Goal: Find specific page/section: Find specific page/section

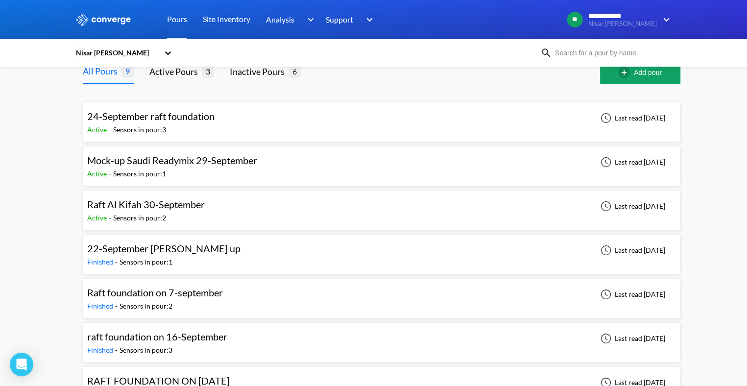
scroll to position [49, 0]
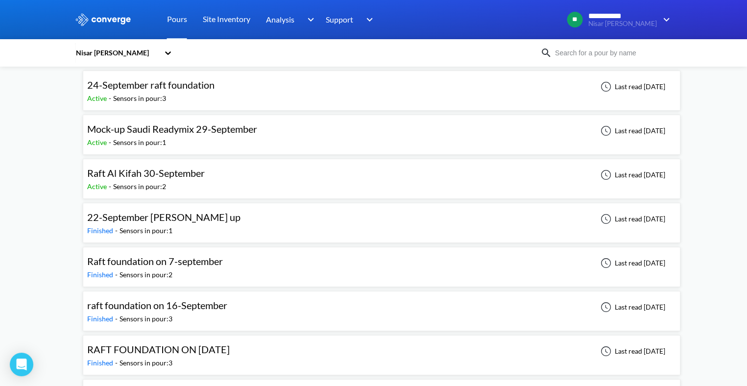
click at [121, 51] on div "Nisar [PERSON_NAME]" at bounding box center [117, 53] width 84 height 11
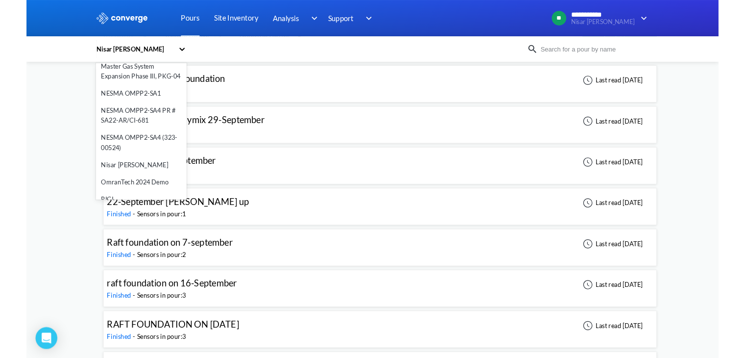
scroll to position [283, 0]
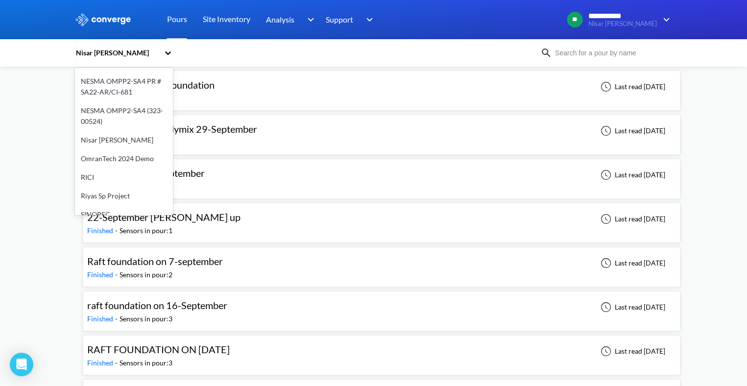
click at [159, 49] on div "Nisar Isar Qureshi" at bounding box center [117, 53] width 84 height 11
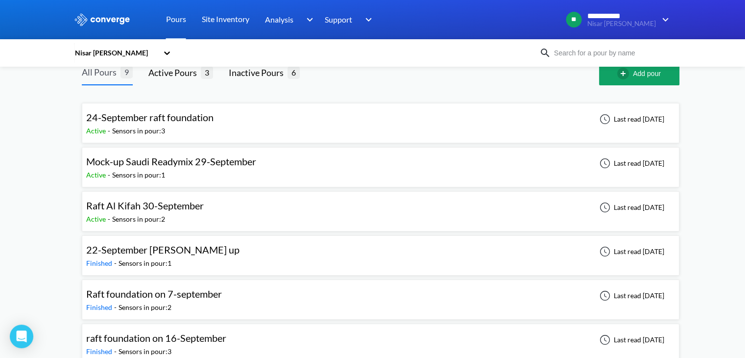
scroll to position [0, 0]
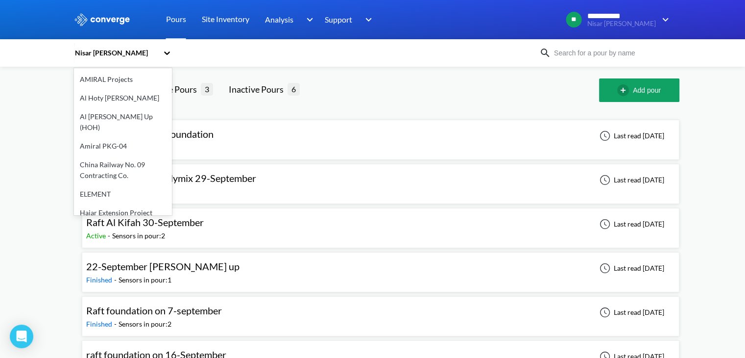
click at [131, 51] on div "Nisar Isar Qureshi" at bounding box center [116, 53] width 84 height 11
click at [125, 52] on div "Nisar Isar Qureshi" at bounding box center [116, 53] width 84 height 11
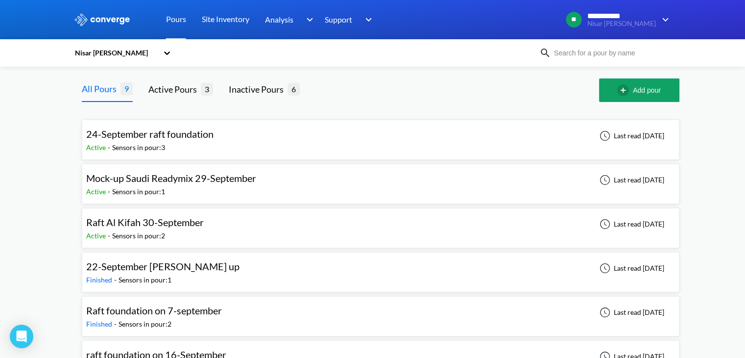
scroll to position [49, 0]
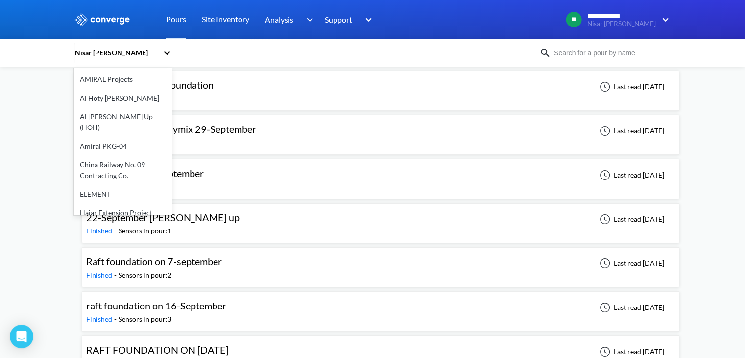
click at [130, 48] on div "Nisar [PERSON_NAME]" at bounding box center [116, 53] width 84 height 11
click at [143, 162] on div "China Railway No. 09 Contracting Co." at bounding box center [123, 169] width 98 height 29
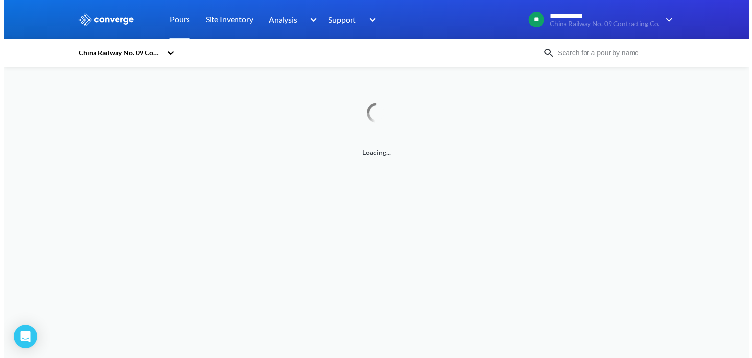
scroll to position [0, 0]
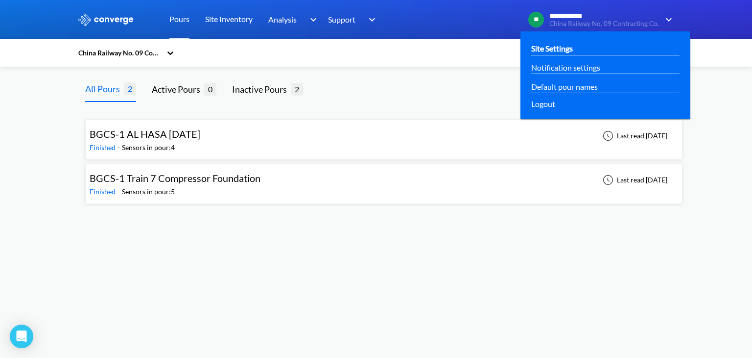
click at [573, 50] on link "Site Settings" at bounding box center [552, 48] width 42 height 12
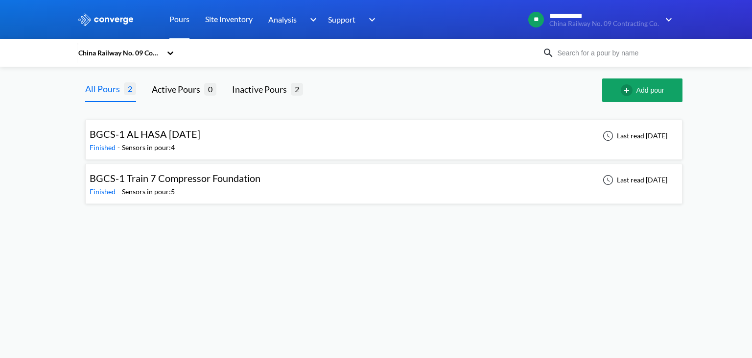
click at [158, 50] on div "China Railway No. 09 Contracting Co." at bounding box center [119, 53] width 84 height 11
click at [279, 48] on div "China Railway No. 09 Contracting Co." at bounding box center [309, 53] width 465 height 23
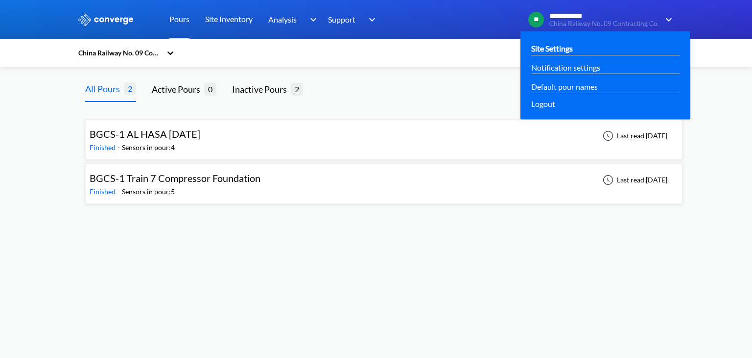
click at [549, 48] on link "Site Settings" at bounding box center [552, 48] width 42 height 12
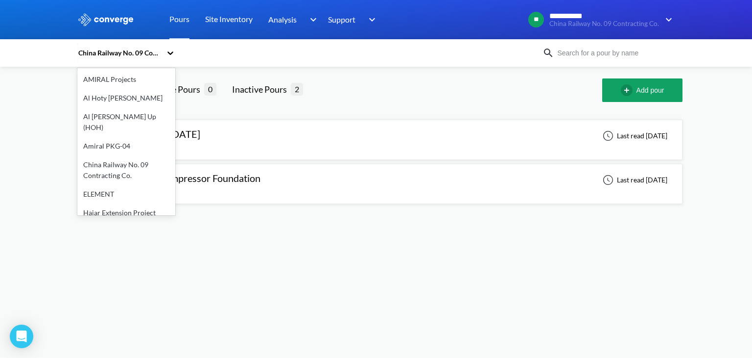
click at [172, 54] on icon at bounding box center [171, 53] width 10 height 10
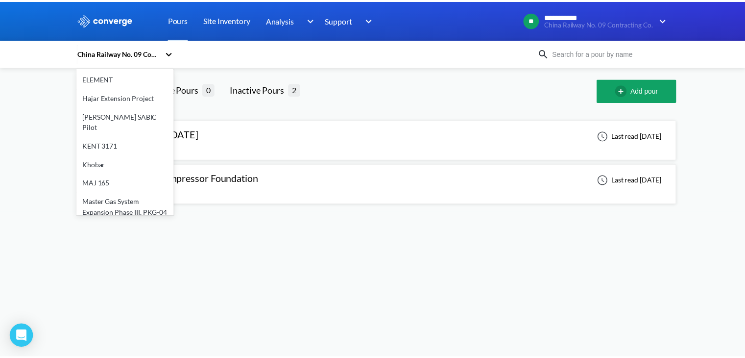
scroll to position [147, 0]
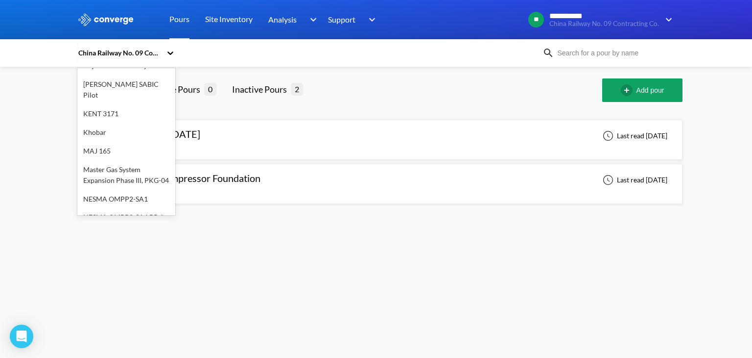
click at [125, 160] on div "Master Gas System Expansion Phase III, PKG-04" at bounding box center [126, 174] width 98 height 29
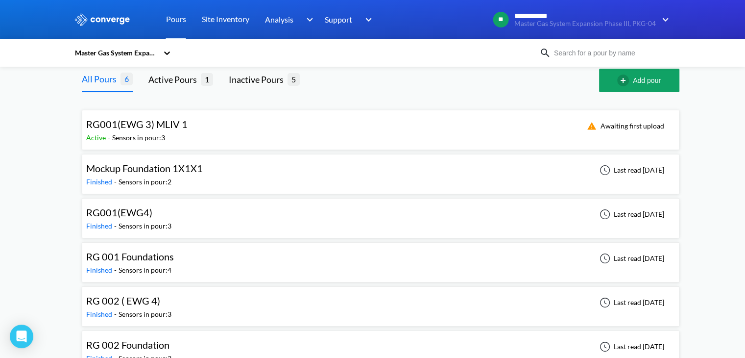
scroll to position [0, 0]
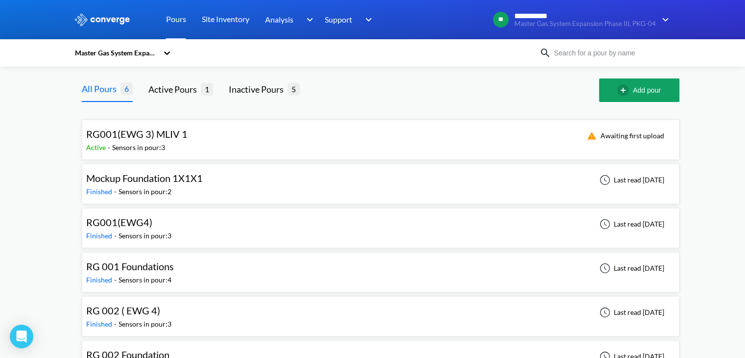
click at [168, 45] on div at bounding box center [167, 53] width 10 height 23
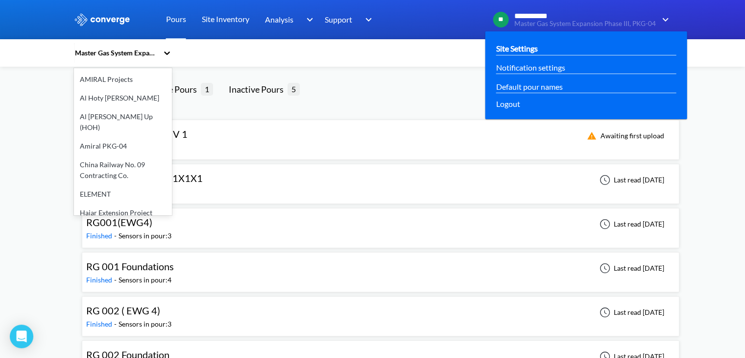
click at [521, 44] on link "Site Settings" at bounding box center [517, 48] width 42 height 12
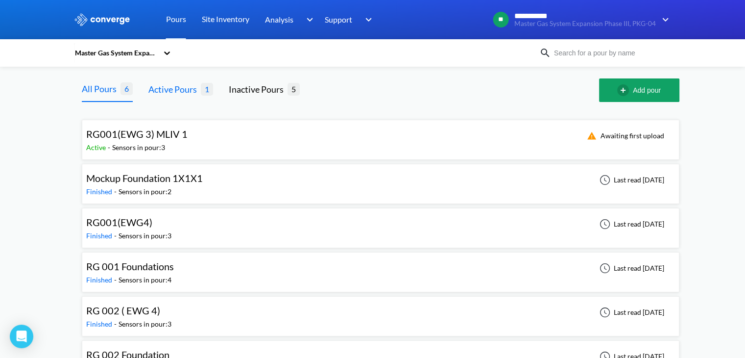
click at [177, 89] on div "Active Pours" at bounding box center [174, 89] width 52 height 14
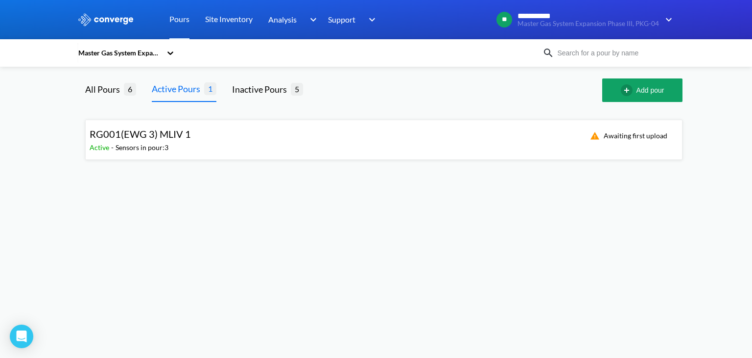
click at [176, 146] on div "Active - Sensors in pour: 3" at bounding box center [143, 147] width 106 height 11
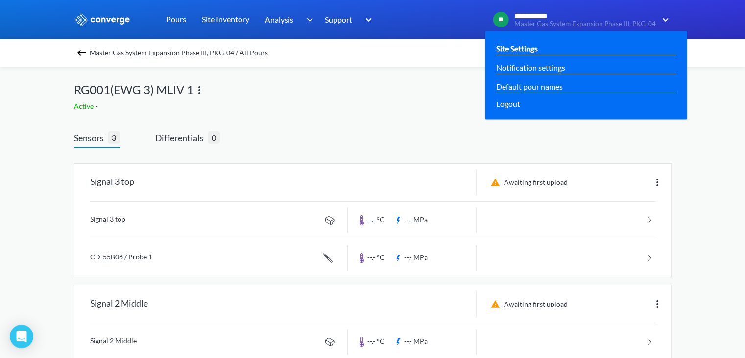
click at [517, 48] on link "Site Settings" at bounding box center [517, 48] width 42 height 12
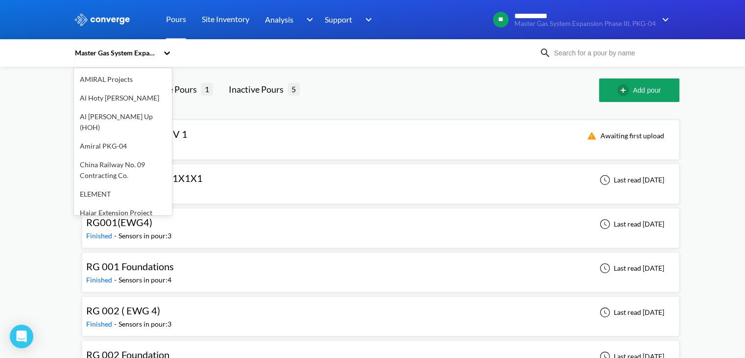
click at [128, 52] on div "Master Gas System Expansion Phase III, PKG-04" at bounding box center [116, 53] width 84 height 11
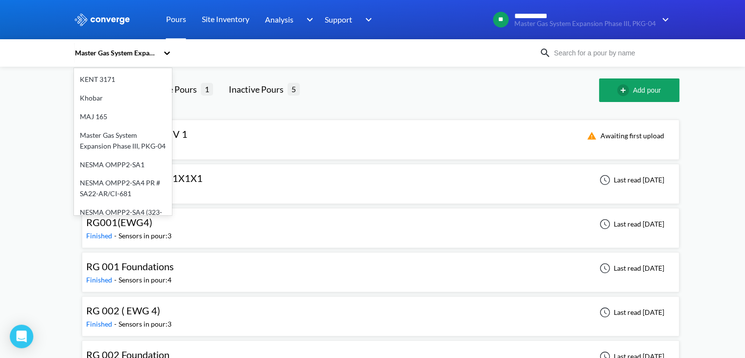
scroll to position [282, 0]
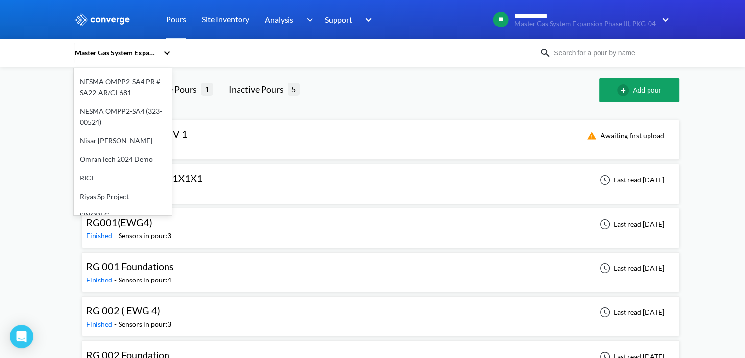
click at [123, 151] on div "OmranTech 2024 Demo" at bounding box center [123, 159] width 98 height 19
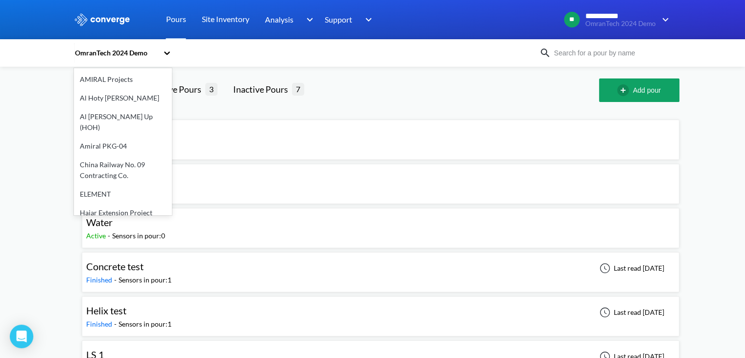
click at [157, 57] on div "OmranTech 2024 Demo" at bounding box center [116, 53] width 84 height 11
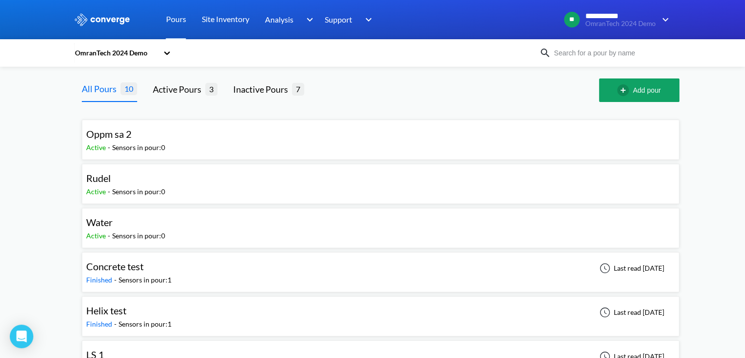
click at [157, 57] on div "OmranTech 2024 Demo" at bounding box center [116, 53] width 84 height 11
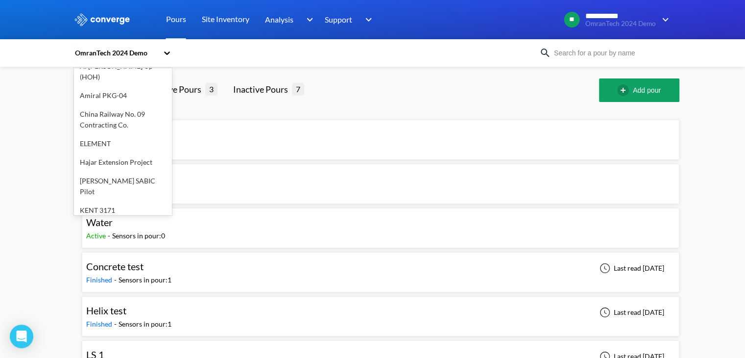
scroll to position [0, 0]
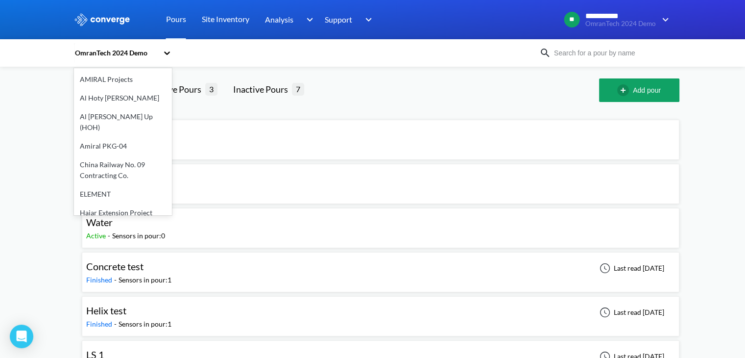
click at [287, 50] on div "option OmranTech 2024 Demo, selected. option AMIRAL Projects focused, 1 of 20. …" at bounding box center [306, 53] width 465 height 23
click at [142, 54] on div "OmranTech 2024 Demo" at bounding box center [116, 53] width 84 height 11
click at [151, 52] on div "OmranTech 2024 Demo" at bounding box center [116, 53] width 84 height 11
click at [126, 51] on div "OmranTech 2024 Demo" at bounding box center [116, 53] width 84 height 11
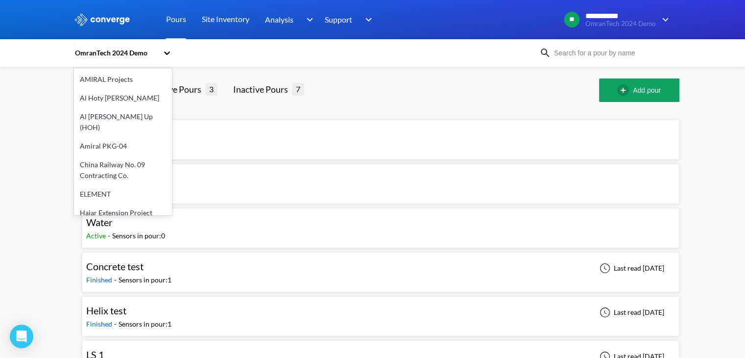
click at [123, 16] on img at bounding box center [102, 19] width 57 height 13
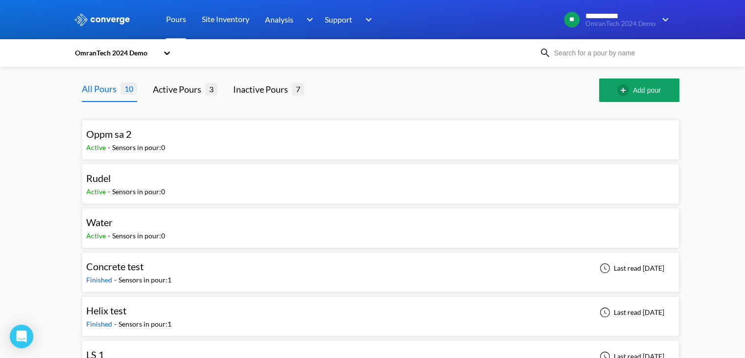
click at [123, 17] on img at bounding box center [102, 19] width 57 height 13
click at [123, 53] on div "OmranTech 2024 Demo" at bounding box center [116, 53] width 84 height 11
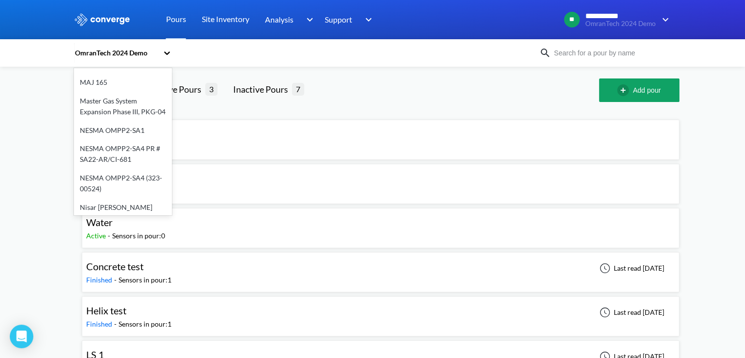
scroll to position [245, 0]
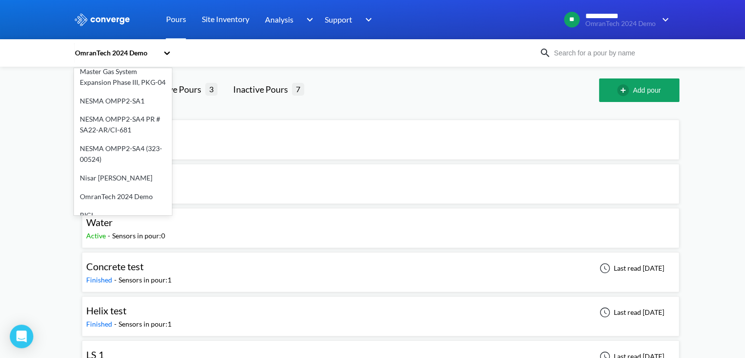
click at [119, 187] on div "OmranTech 2024 Demo" at bounding box center [123, 196] width 98 height 19
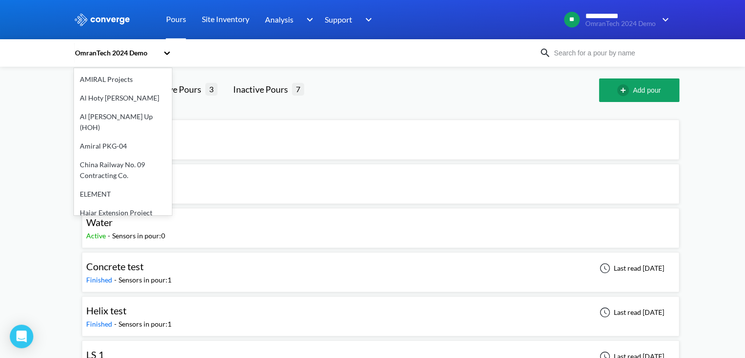
click at [158, 53] on div "OmranTech 2024 Demo" at bounding box center [116, 53] width 84 height 11
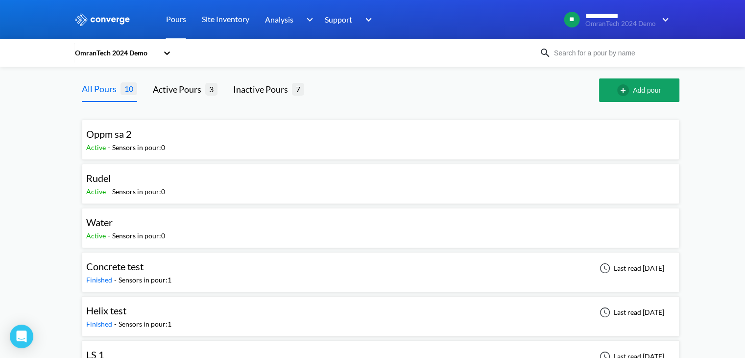
click at [208, 46] on div "OmranTech 2024 Demo" at bounding box center [306, 53] width 465 height 23
click at [235, 24] on link "Site Inventory" at bounding box center [226, 19] width 48 height 39
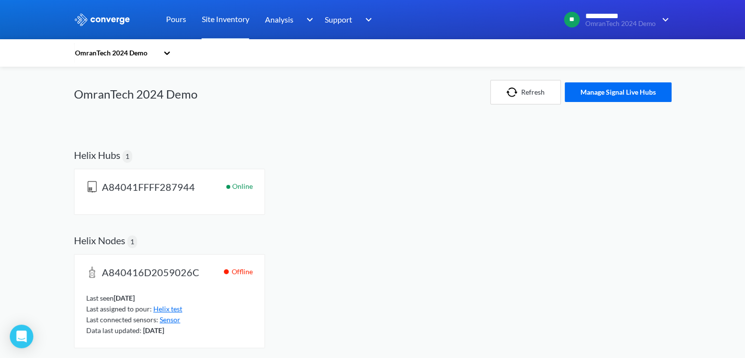
click at [169, 50] on icon at bounding box center [167, 53] width 10 height 10
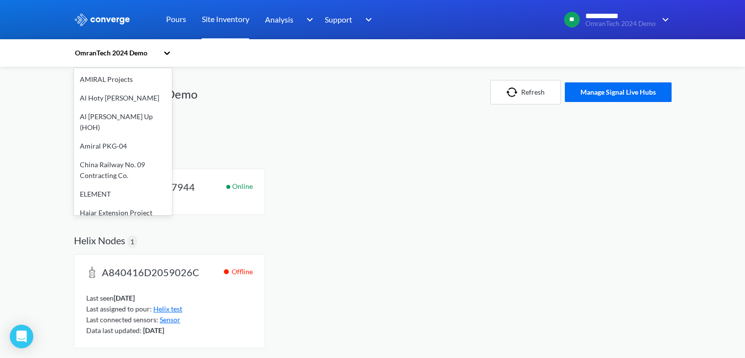
click at [311, 73] on div "OmranTech 2024 Demo" at bounding box center [209, 92] width 270 height 51
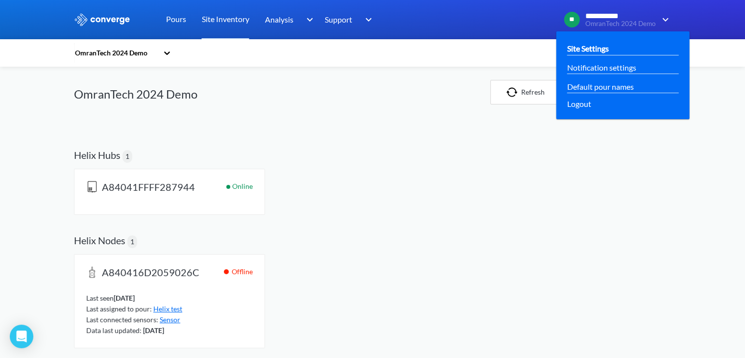
click at [598, 48] on link "Site Settings" at bounding box center [588, 48] width 42 height 12
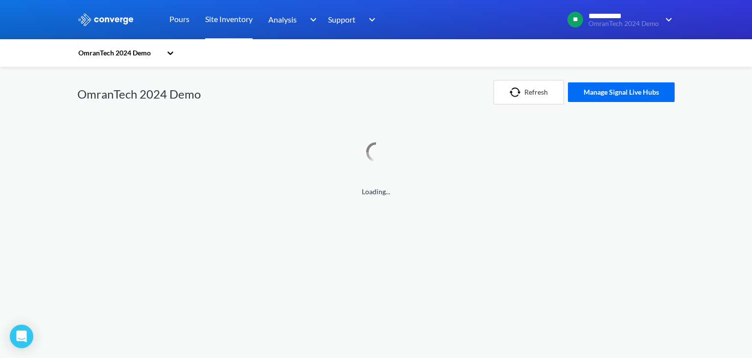
click at [91, 50] on div "OmranTech 2024 Demo" at bounding box center [119, 53] width 84 height 11
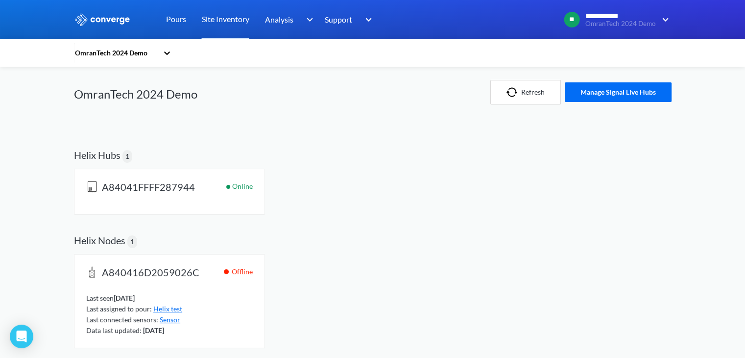
click at [106, 53] on div "OmranTech 2024 Demo" at bounding box center [116, 53] width 84 height 11
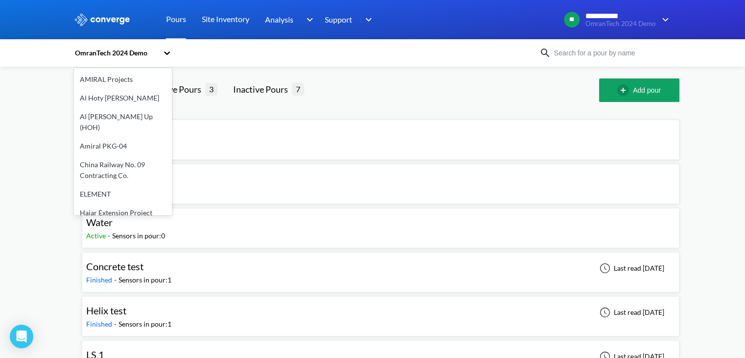
click at [138, 51] on div "OmranTech 2024 Demo" at bounding box center [116, 53] width 84 height 11
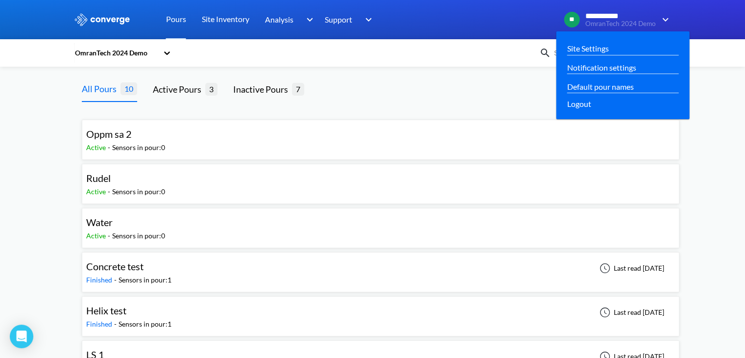
click at [609, 18] on span "**********" at bounding box center [620, 16] width 70 height 9
click at [595, 46] on link "Site Settings" at bounding box center [588, 48] width 42 height 12
click at [607, 43] on link "Site Settings" at bounding box center [588, 48] width 42 height 12
